Goal: Answer question/provide support: Share knowledge or assist other users

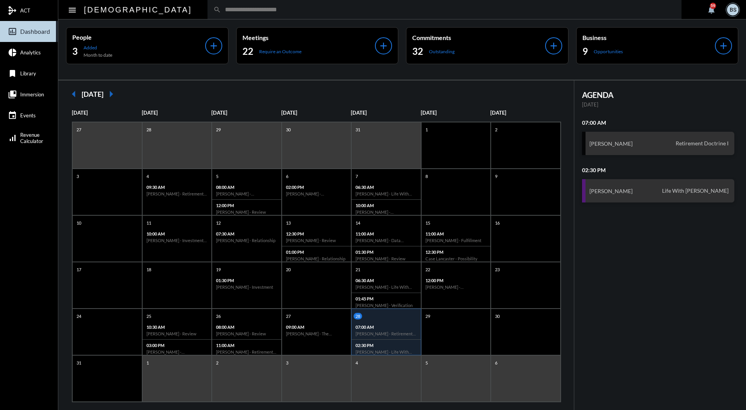
click at [295, 13] on input "text" at bounding box center [448, 9] width 455 height 7
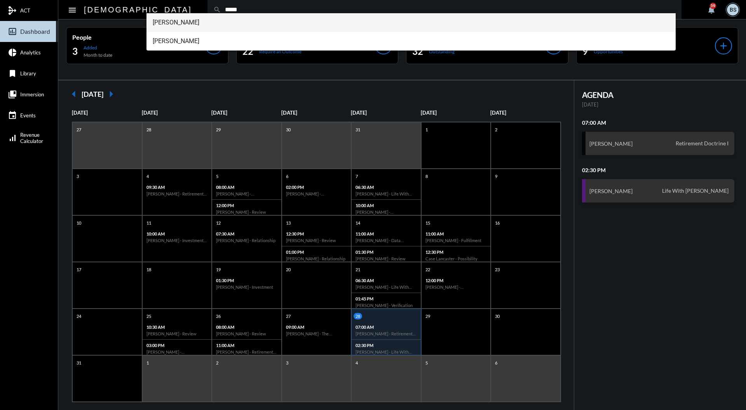
type input "*****"
click at [193, 22] on span "[PERSON_NAME]" at bounding box center [411, 22] width 517 height 19
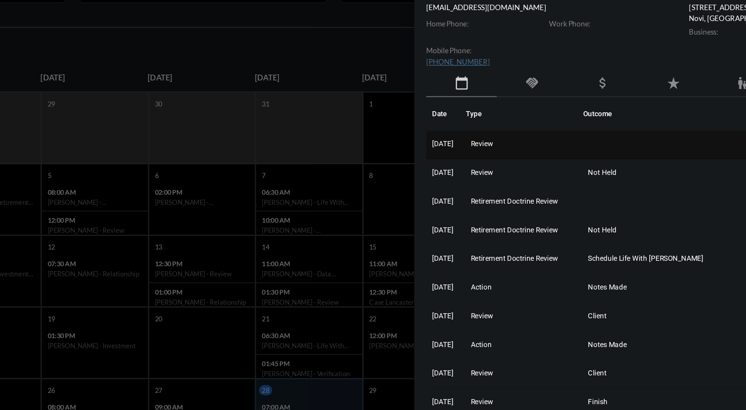
click at [506, 155] on span "Review" at bounding box center [498, 155] width 14 height 5
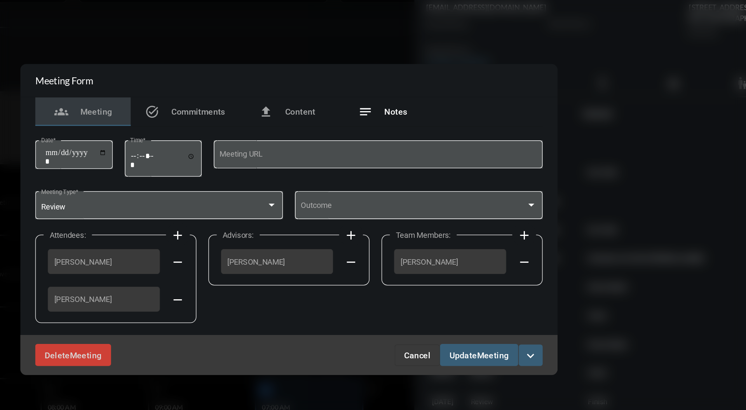
click at [443, 133] on span "Notes" at bounding box center [442, 135] width 15 height 6
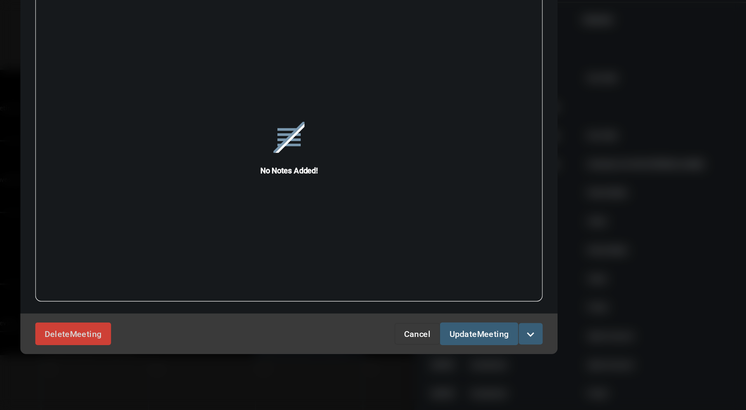
click at [457, 340] on span "Cancel" at bounding box center [456, 341] width 17 height 6
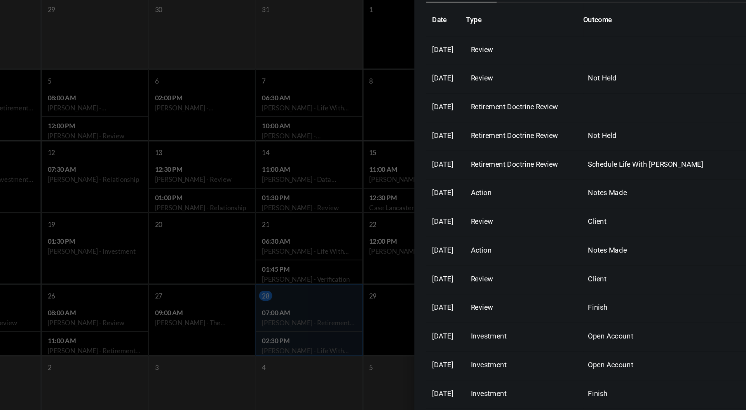
click at [398, 167] on div at bounding box center [373, 205] width 746 height 410
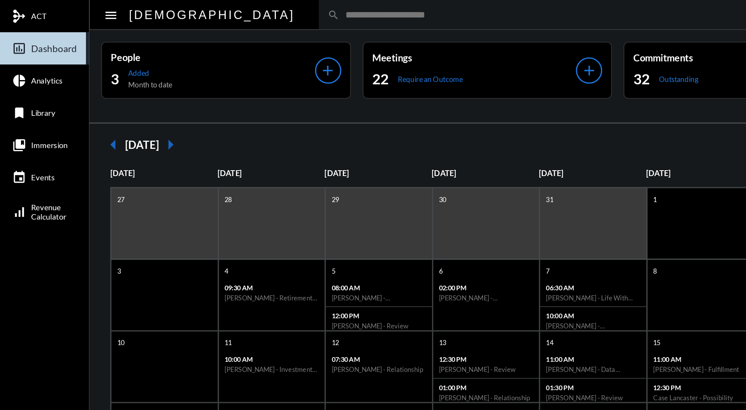
click at [221, 10] on input "text" at bounding box center [448, 9] width 455 height 7
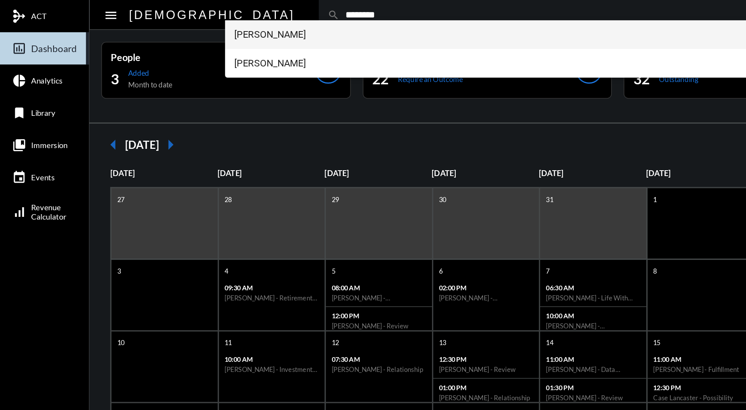
type input "********"
click at [197, 21] on span "[PERSON_NAME]" at bounding box center [411, 22] width 517 height 19
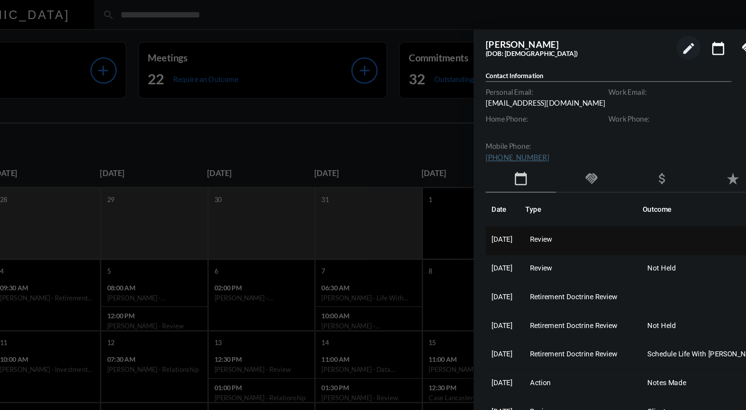
click at [509, 150] on td "Review" at bounding box center [526, 156] width 76 height 19
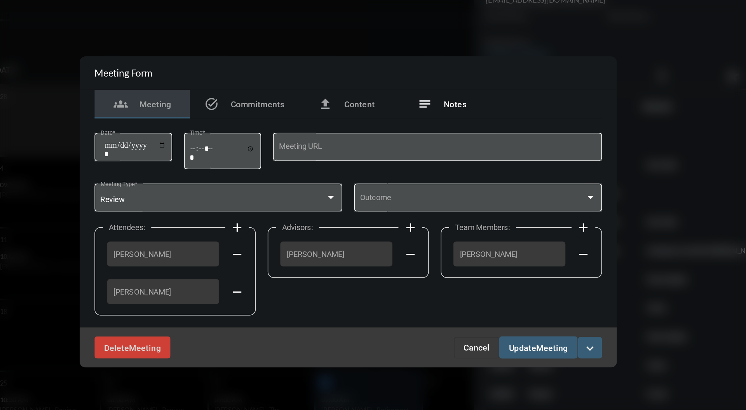
click at [443, 138] on span "Notes" at bounding box center [442, 135] width 15 height 6
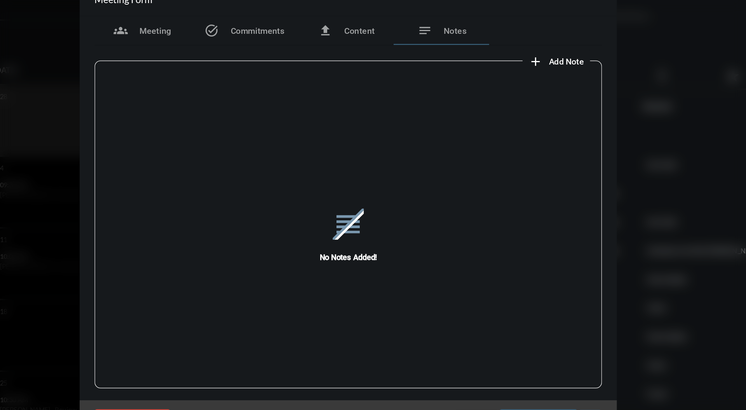
click at [526, 113] on div "reorder No Notes Added!" at bounding box center [373, 219] width 330 height 215
click at [512, 109] on span "Add Note" at bounding box center [515, 107] width 23 height 6
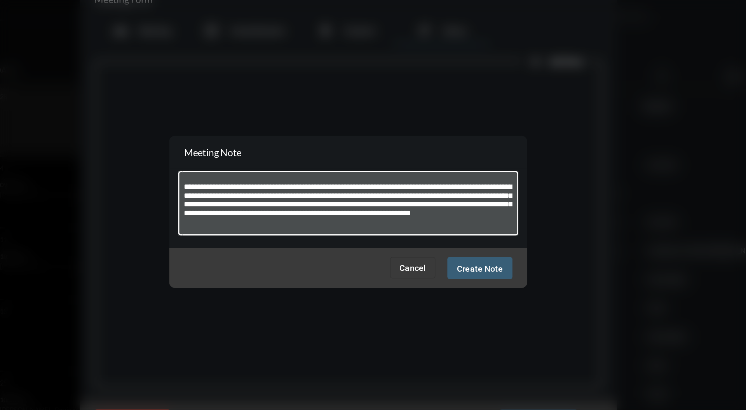
click at [268, 190] on textarea "**********" at bounding box center [373, 200] width 214 height 31
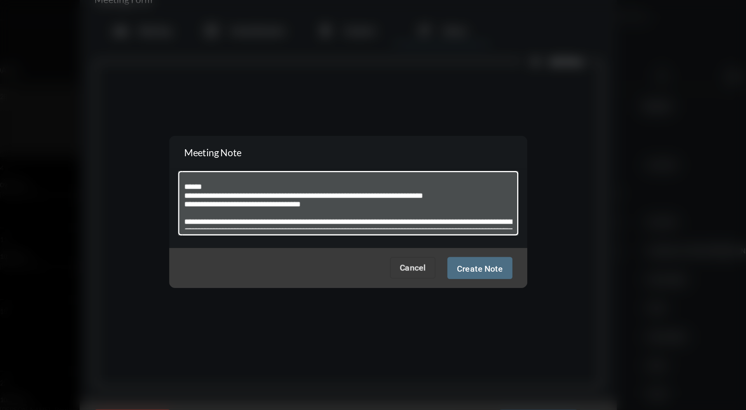
type textarea "**********"
click at [462, 243] on span "Create Note" at bounding box center [459, 242] width 30 height 6
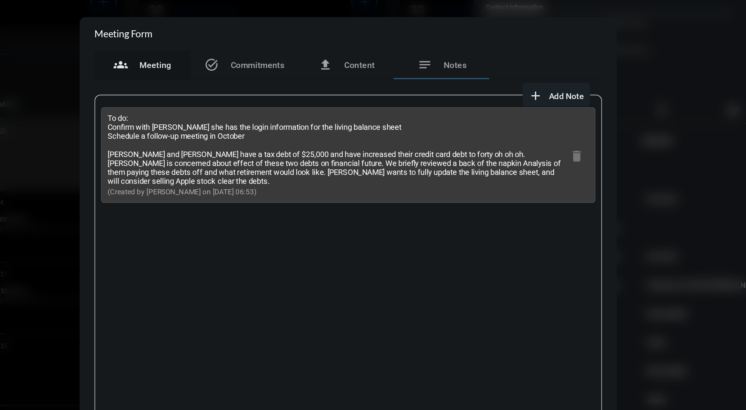
click at [255, 86] on span "Meeting" at bounding box center [247, 87] width 21 height 6
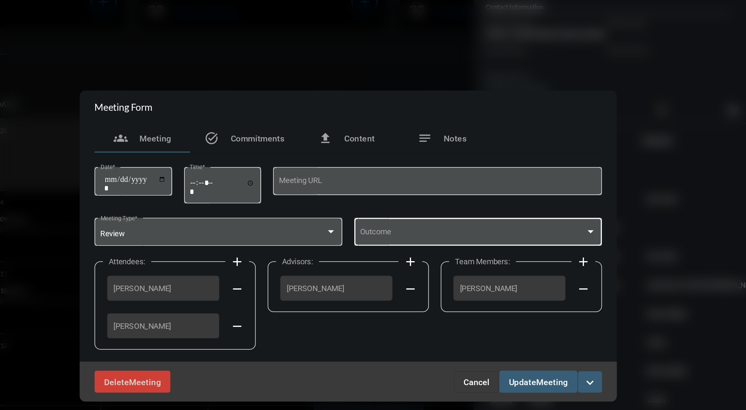
click at [487, 195] on span at bounding box center [454, 197] width 147 height 6
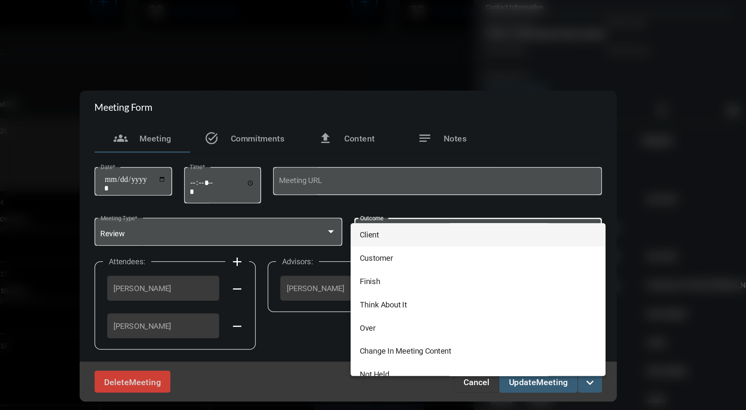
click at [457, 197] on span "Client" at bounding box center [458, 197] width 154 height 15
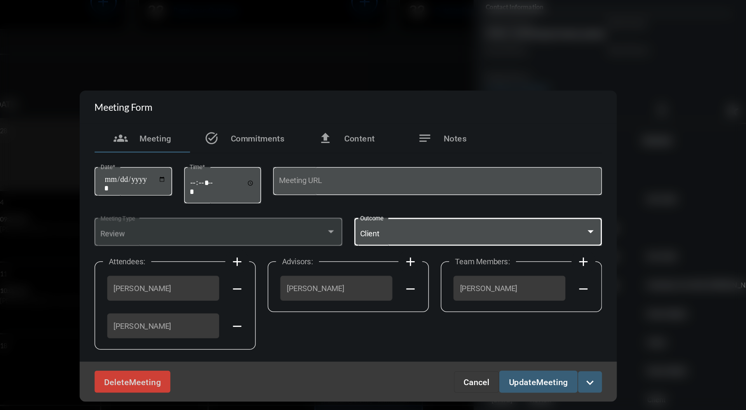
click at [506, 300] on button "Update Meeting" at bounding box center [496, 293] width 51 height 14
